Goal: Information Seeking & Learning: Find specific fact

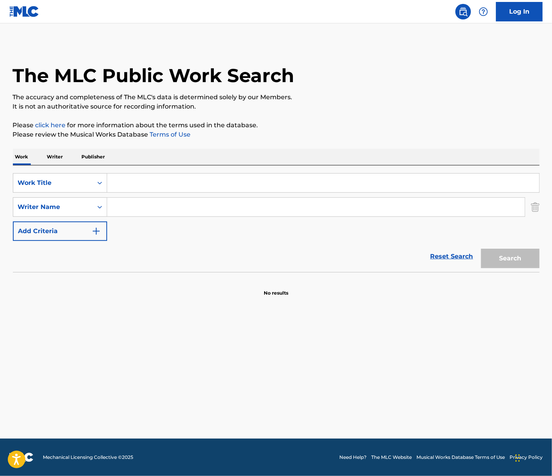
drag, startPoint x: 257, startPoint y: 192, endPoint x: 259, endPoint y: 177, distance: 15.3
click at [259, 194] on div "SearchWithCriteria5f0288cd-0e57-4c2e-a56a-cbed8f74628d Work Title SearchWithCri…" at bounding box center [276, 207] width 526 height 68
click at [262, 176] on input "Search Form" at bounding box center [323, 183] width 432 height 19
type input "recognize"
paste input "[PERSON_NAME]"
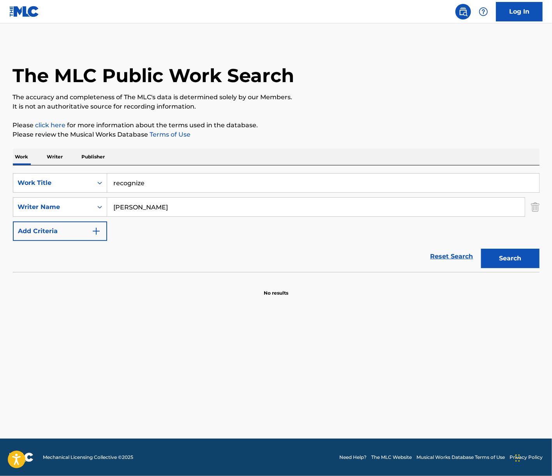
type input "[PERSON_NAME]"
click at [481, 249] on button "Search" at bounding box center [510, 258] width 58 height 19
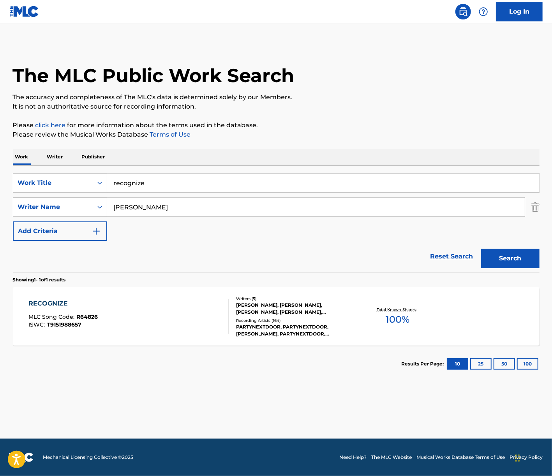
click at [174, 310] on div "RECOGNIZE MLC Song Code : R64826 ISWC : T9151988657" at bounding box center [128, 316] width 200 height 35
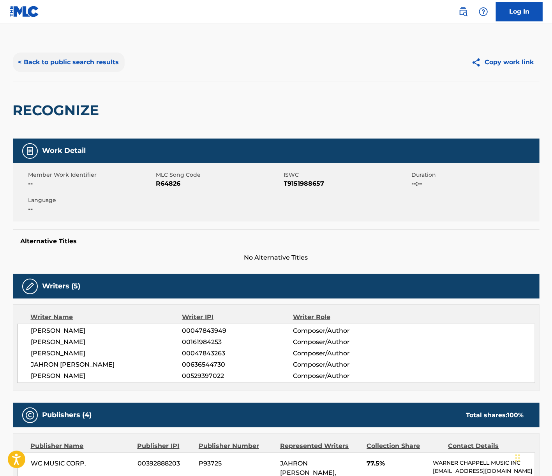
click at [62, 60] on button "< Back to public search results" at bounding box center [69, 62] width 112 height 19
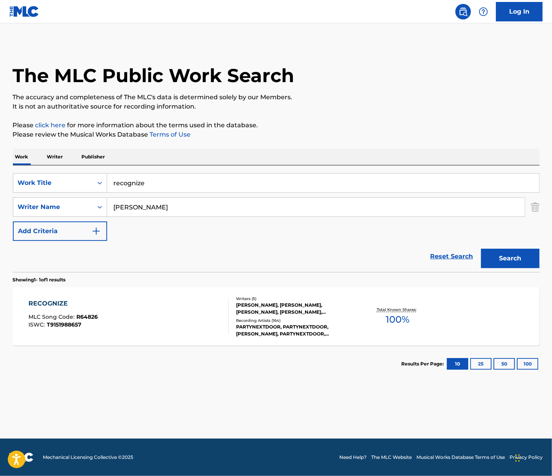
drag, startPoint x: 170, startPoint y: 185, endPoint x: -188, endPoint y: 159, distance: 358.8
click at [0, 159] on html "Accessibility Screen-Reader Guide, Feedback, and Issue Reporting | New window C…" at bounding box center [276, 238] width 552 height 476
type input "s"
type input "party"
click at [248, 210] on input "[PERSON_NAME]" at bounding box center [315, 207] width 417 height 19
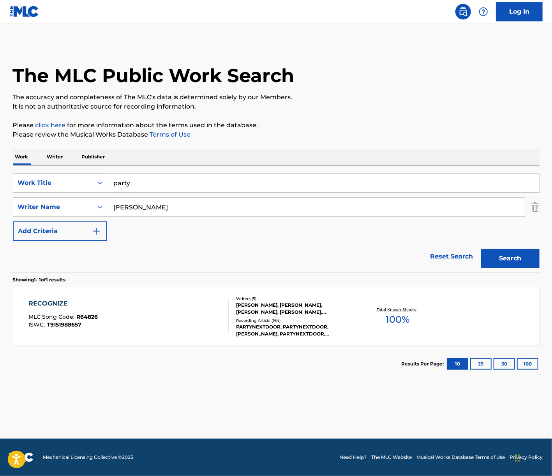
click at [248, 210] on input "[PERSON_NAME]" at bounding box center [315, 207] width 417 height 19
type input "[PERSON_NAME]"
click at [481, 249] on button "Search" at bounding box center [510, 258] width 58 height 19
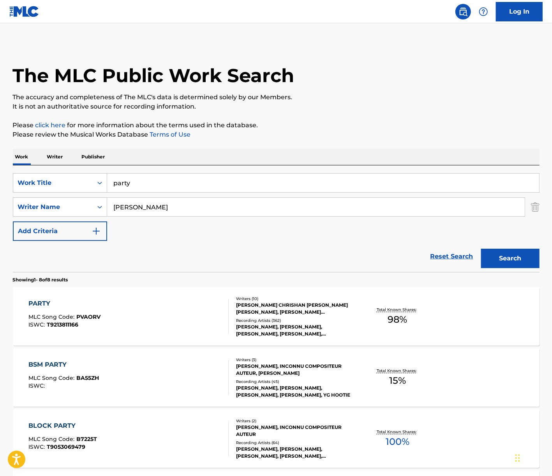
click at [168, 305] on div "PARTY MLC Song Code : PVAORV ISWC : T9213811166" at bounding box center [128, 316] width 200 height 35
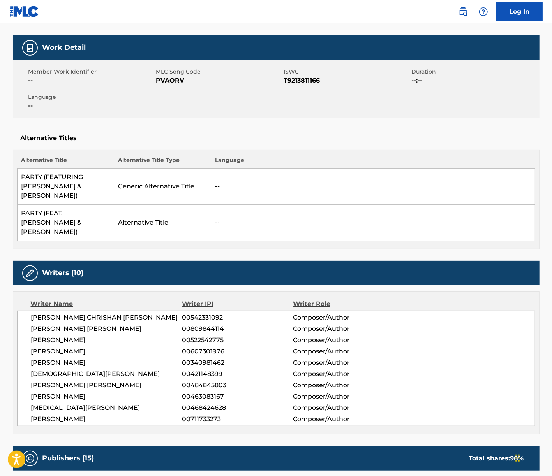
scroll to position [117, 0]
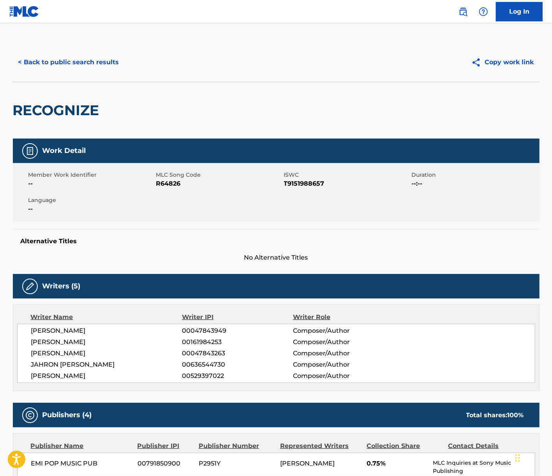
drag, startPoint x: 107, startPoint y: 67, endPoint x: 143, endPoint y: 86, distance: 41.3
click at [107, 65] on button "< Back to public search results" at bounding box center [69, 62] width 112 height 19
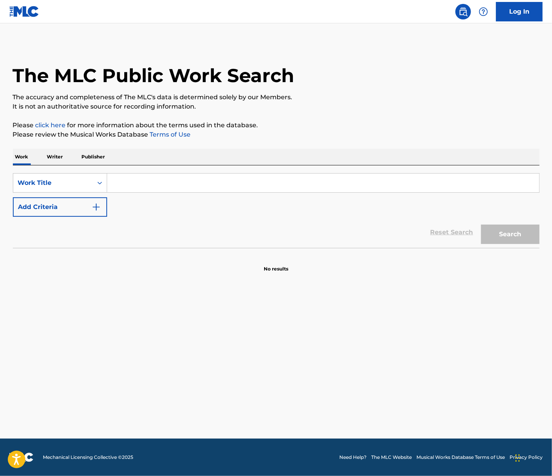
drag, startPoint x: 185, startPoint y: 183, endPoint x: 195, endPoint y: 192, distance: 13.0
click at [191, 188] on input "Search Form" at bounding box center [323, 183] width 432 height 19
type input "might as well"
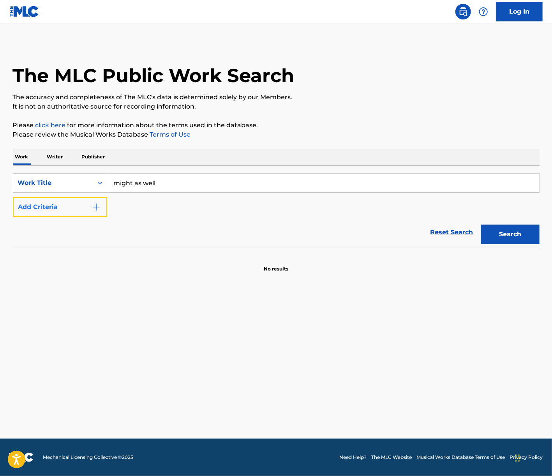
drag, startPoint x: 61, startPoint y: 206, endPoint x: 70, endPoint y: 208, distance: 9.6
click at [67, 208] on button "Add Criteria" at bounding box center [60, 206] width 94 height 19
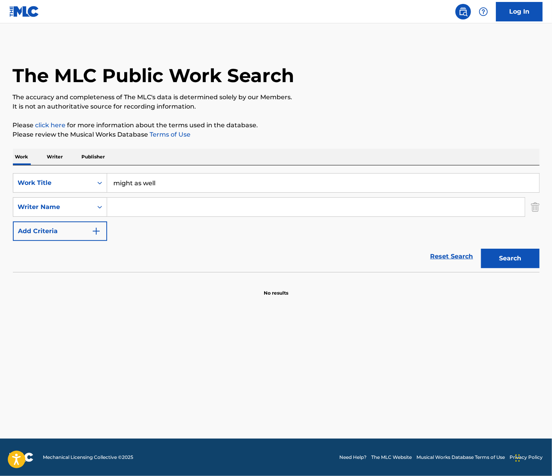
click at [121, 206] on input "Search Form" at bounding box center [315, 207] width 417 height 19
type input "griffin"
click at [481, 249] on button "Search" at bounding box center [510, 258] width 58 height 19
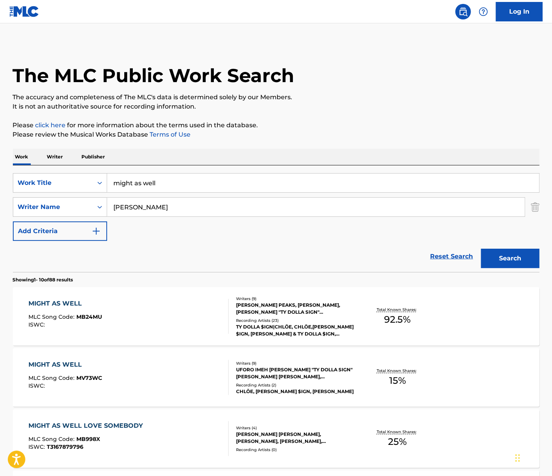
click at [195, 302] on div "MIGHT AS WELL MLC Song Code : MB24MU ISWC :" at bounding box center [128, 316] width 200 height 35
